Goal: Task Accomplishment & Management: Complete application form

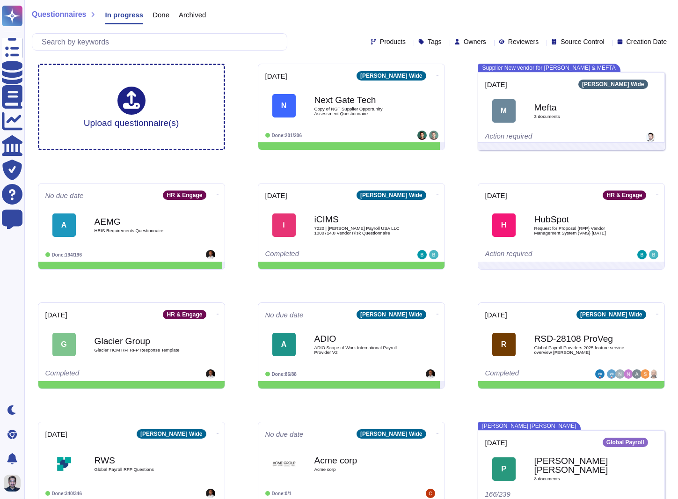
click at [464, 43] on span "Owners" at bounding box center [475, 41] width 22 height 7
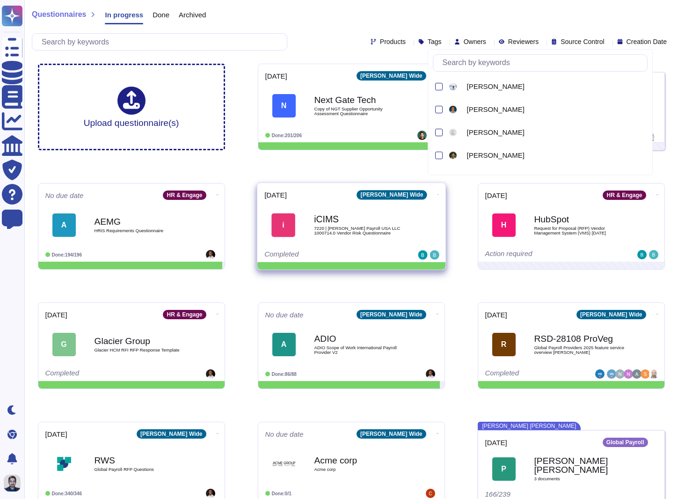
click at [360, 214] on div "iCIMS 7220 | [PERSON_NAME] Payroll USA LLC 1000714.0 Vendor Risk Questionnaire" at bounding box center [361, 225] width 95 height 38
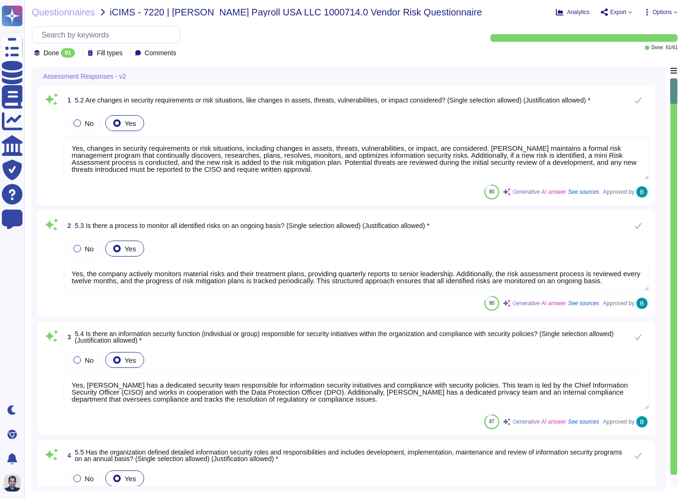
type textarea "Yes, changes in security requirements or risk situations, including changes in …"
type textarea "Yes, the company actively monitors material risks and their treatment plans, pr…"
type textarea "Yes, [PERSON_NAME] has a dedicated security team responsible for information se…"
type textarea "Yes, the organization has defined detailed information security roles and respo…"
type textarea "Yes, [PERSON_NAME] maintains a comprehensive asset inventory that tracks both h…"
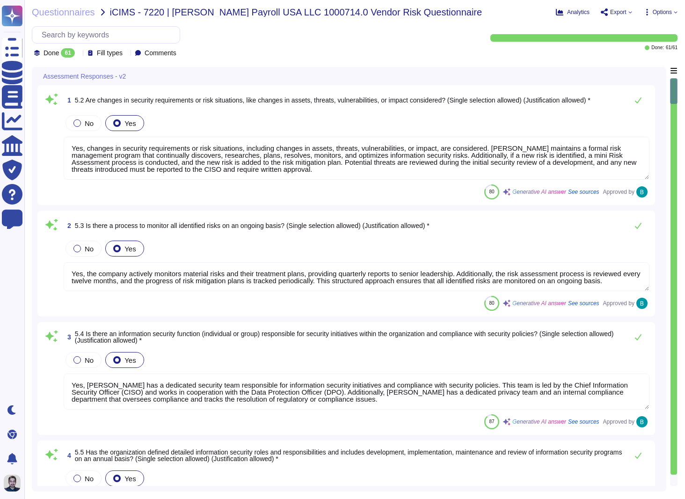
type textarea "Yes, we assign and track ownership of information assets. Each information asse…"
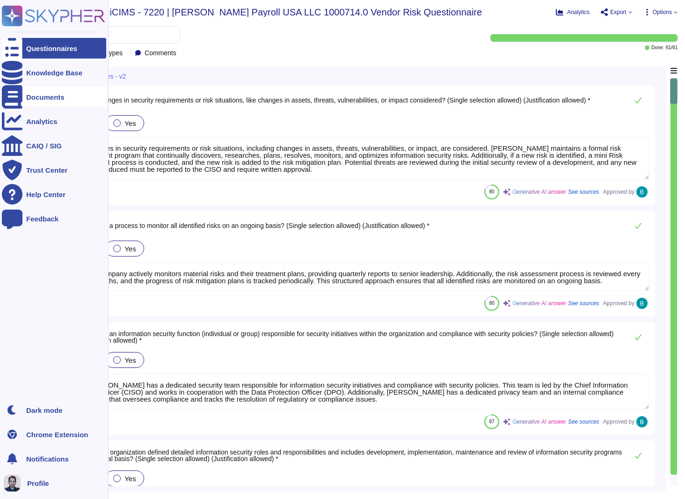
click at [40, 97] on div "Documents" at bounding box center [45, 97] width 38 height 7
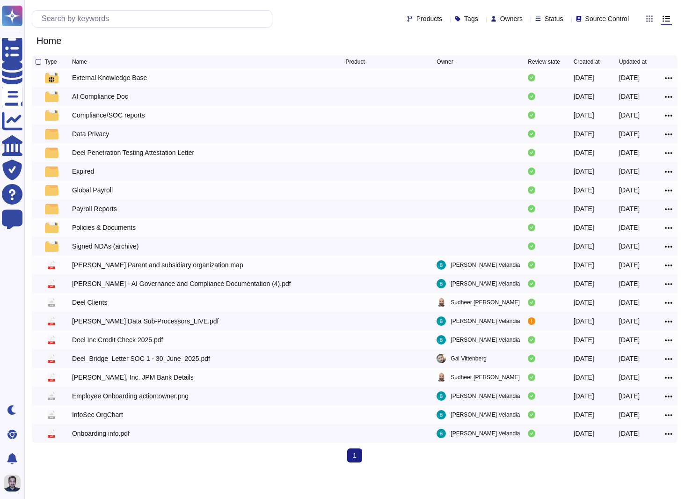
click at [669, 19] on icon at bounding box center [666, 18] width 7 height 7
click at [0, 0] on input "radio" at bounding box center [0, 0] width 0 height 0
click at [667, 18] on icon at bounding box center [666, 19] width 7 height 6
click at [0, 0] on input "radio" at bounding box center [0, 0] width 0 height 0
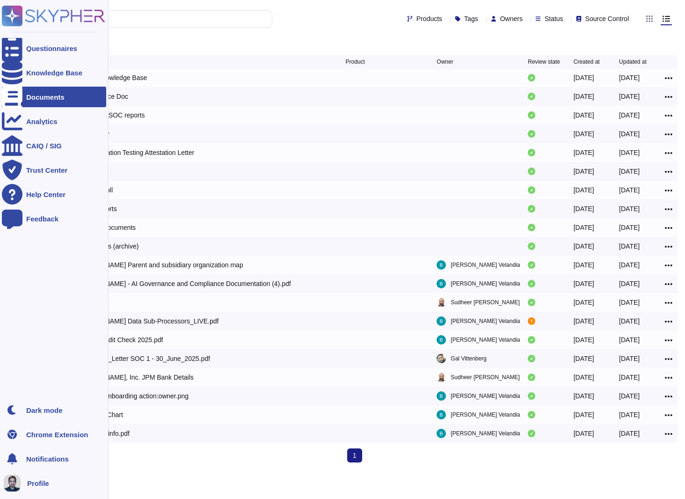
click at [16, 9] on rect at bounding box center [12, 16] width 21 height 21
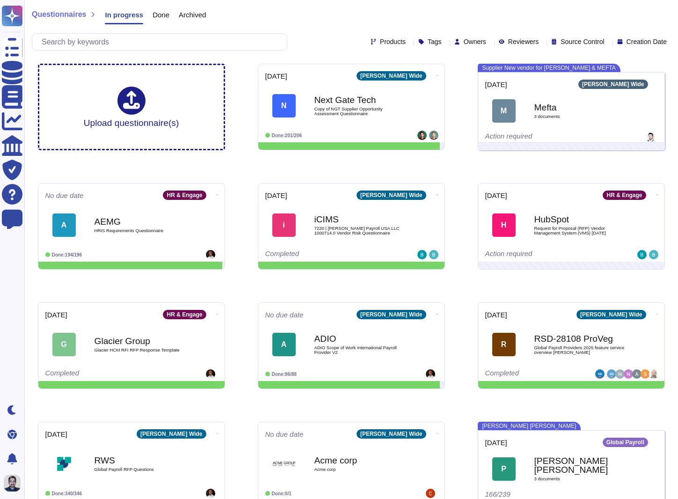
click at [508, 44] on span "Reviewers" at bounding box center [523, 41] width 30 height 7
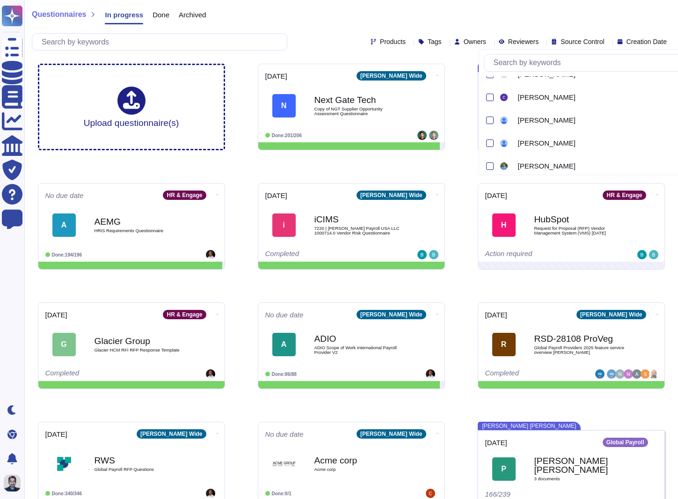
scroll to position [2195, 0]
